Goal: Register for event/course

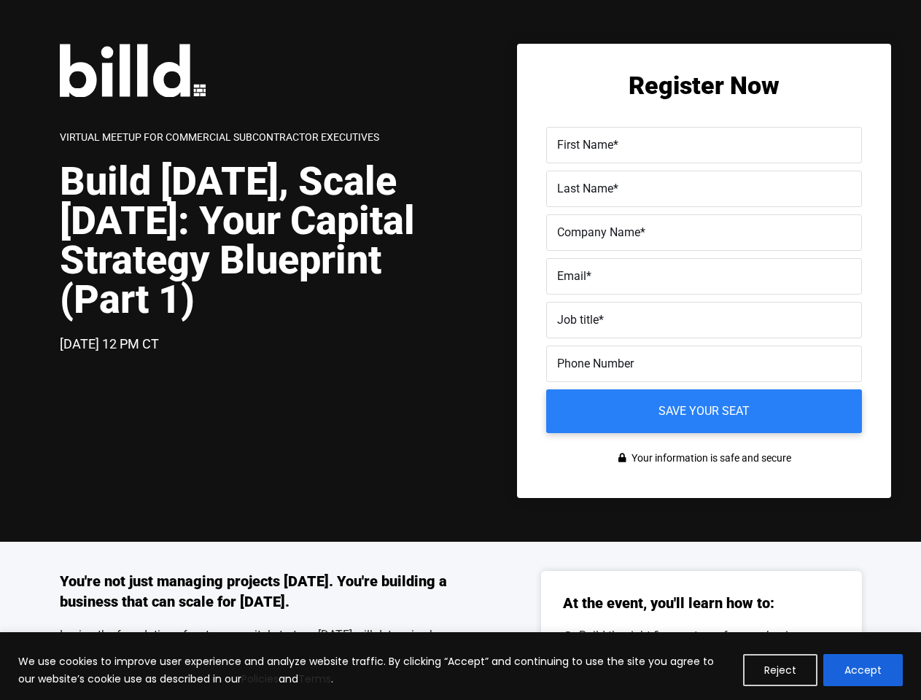
click at [460, 350] on div "[DATE] 12 PM CT" at bounding box center [260, 344] width 401 height 21
click at [781, 670] on button "Reject" at bounding box center [780, 670] width 74 height 32
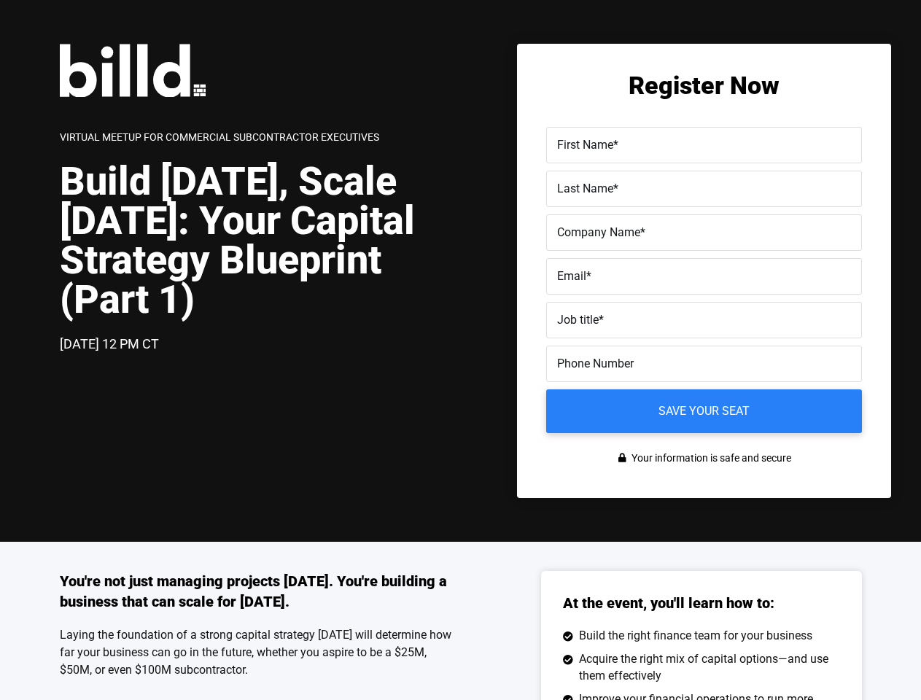
click at [864, 670] on div "You're not just managing projects [DATE]. You're building a business that can s…" at bounding box center [460, 710] width 921 height 337
click at [704, 280] on label "Email *" at bounding box center [704, 276] width 294 height 21
click at [704, 280] on input "Email *" at bounding box center [704, 276] width 316 height 36
